Goal: Transaction & Acquisition: Obtain resource

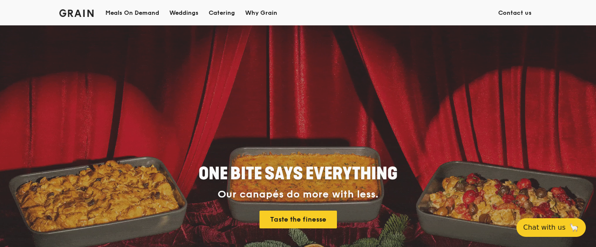
scroll to position [33, 0]
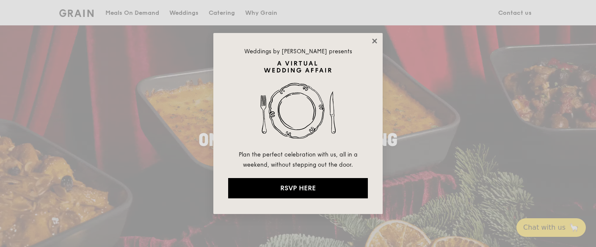
click at [378, 41] on icon at bounding box center [375, 41] width 8 height 8
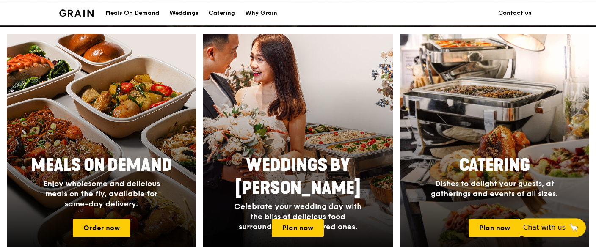
scroll to position [347, 0]
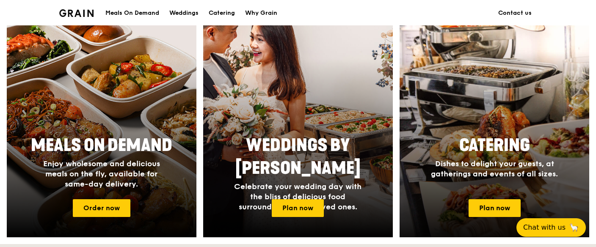
click at [483, 174] on span "Dishes to delight your guests, at gatherings and events of all sizes." at bounding box center [494, 168] width 127 height 19
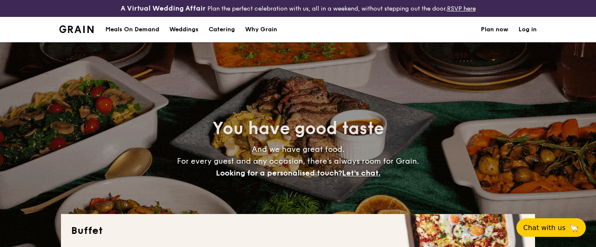
select select
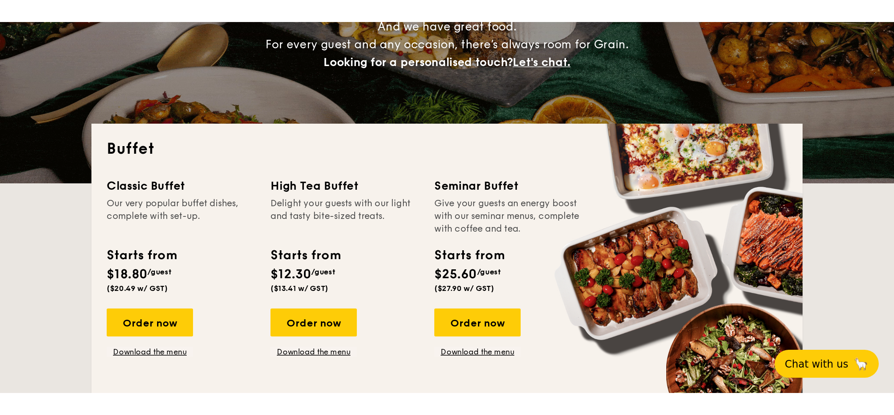
scroll to position [224, 0]
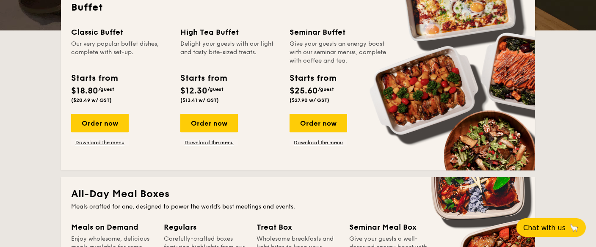
click at [107, 146] on div "Classic Buffet Our very popular buffet dishes, complete with set-up. Starts fro…" at bounding box center [298, 93] width 454 height 134
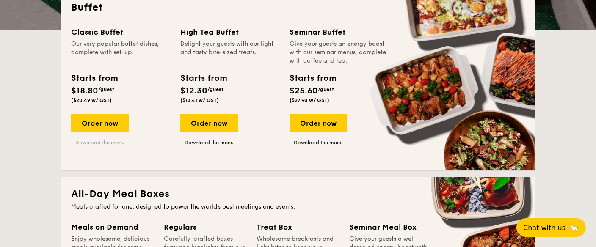
click at [110, 142] on link "Download the menu" at bounding box center [100, 142] width 58 height 7
